Goal: Information Seeking & Learning: Check status

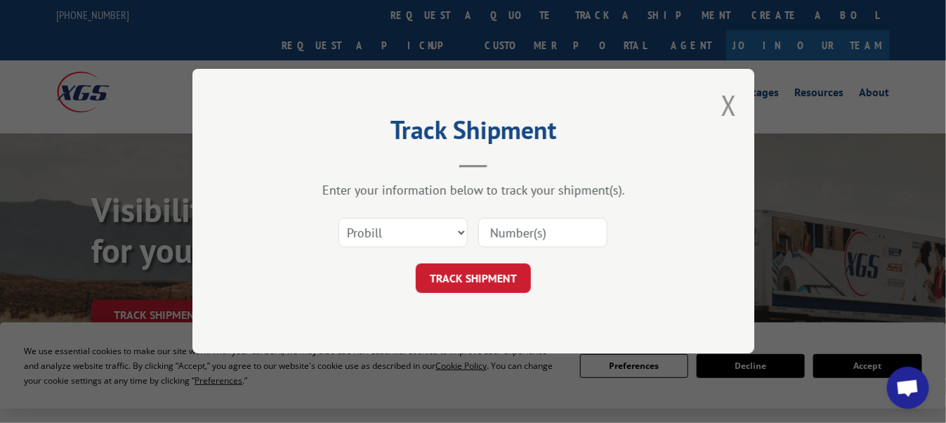
click at [391, 230] on select "Select category... Probill BOL PO" at bounding box center [403, 234] width 129 height 30
select select "bol"
click at [339, 219] on select "Select category... Probill BOL PO" at bounding box center [403, 234] width 129 height 30
click at [509, 235] on input at bounding box center [543, 234] width 129 height 30
type input "2836201"
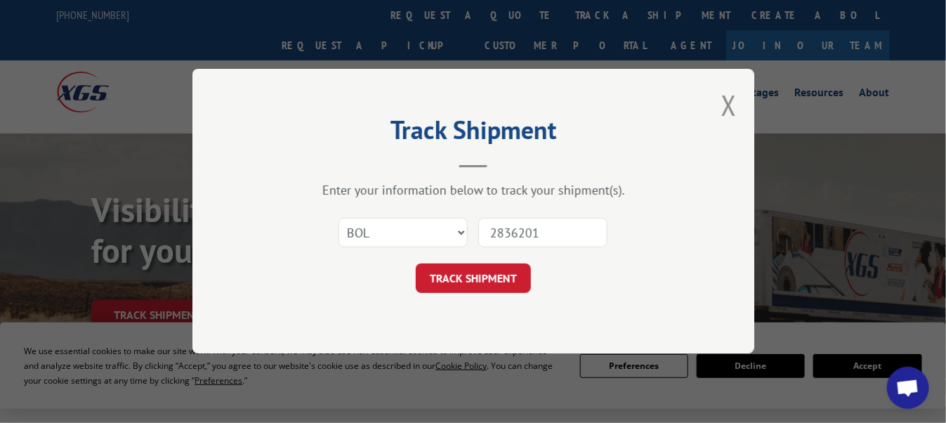
click button "TRACK SHIPMENT" at bounding box center [473, 279] width 115 height 30
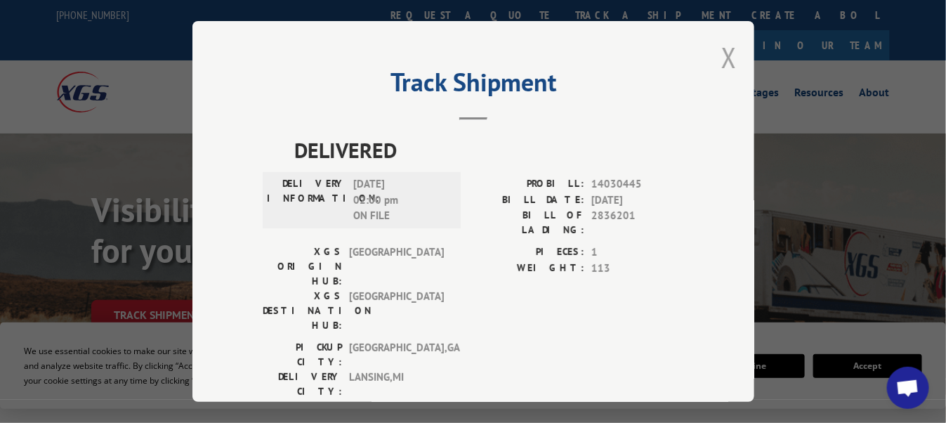
click at [724, 46] on button "Close modal" at bounding box center [729, 57] width 15 height 37
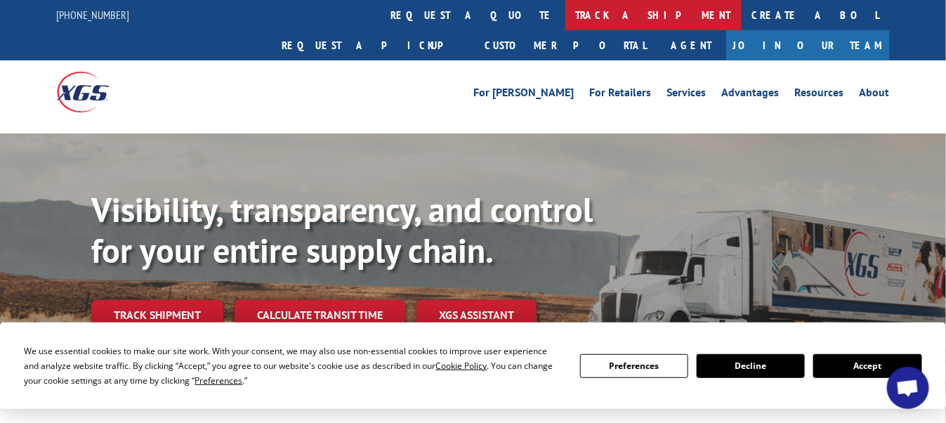
click at [566, 18] on link "track a shipment" at bounding box center [654, 15] width 176 height 30
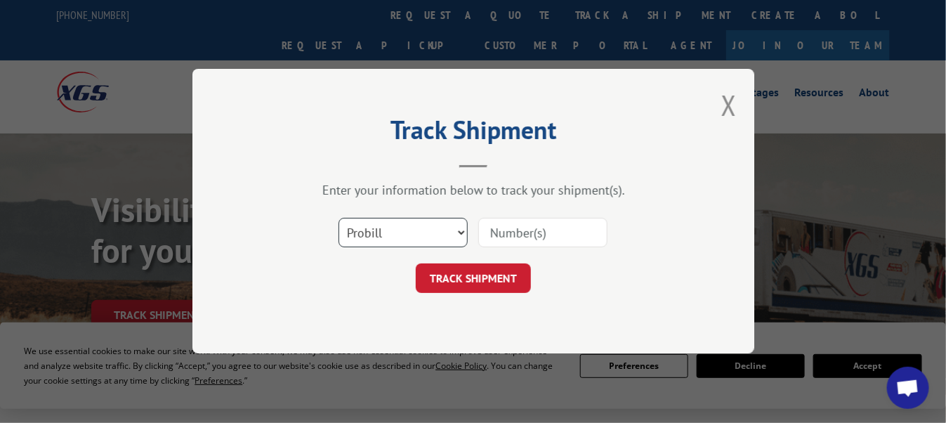
click at [403, 235] on select "Select category... Probill BOL PO" at bounding box center [403, 234] width 129 height 30
select select "bol"
click at [339, 219] on select "Select category... Probill BOL PO" at bounding box center [403, 234] width 129 height 30
click at [522, 234] on input at bounding box center [543, 234] width 129 height 30
type input "2836839"
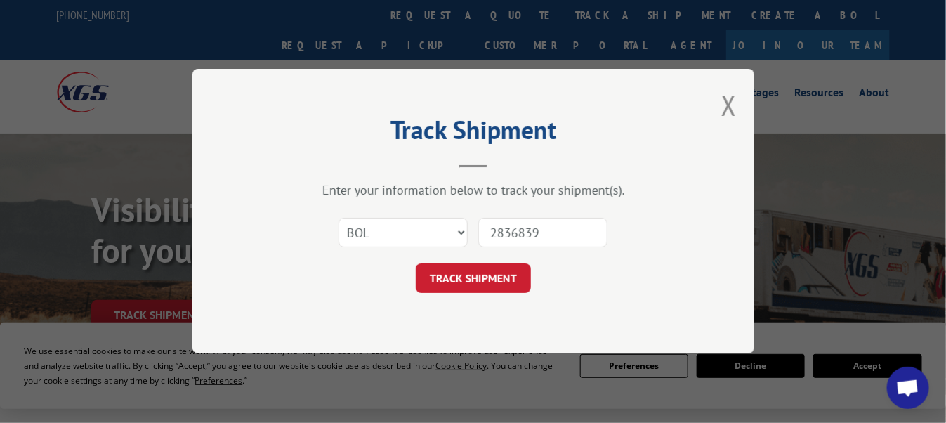
click button "TRACK SHIPMENT" at bounding box center [473, 279] width 115 height 30
